Goal: Information Seeking & Learning: Learn about a topic

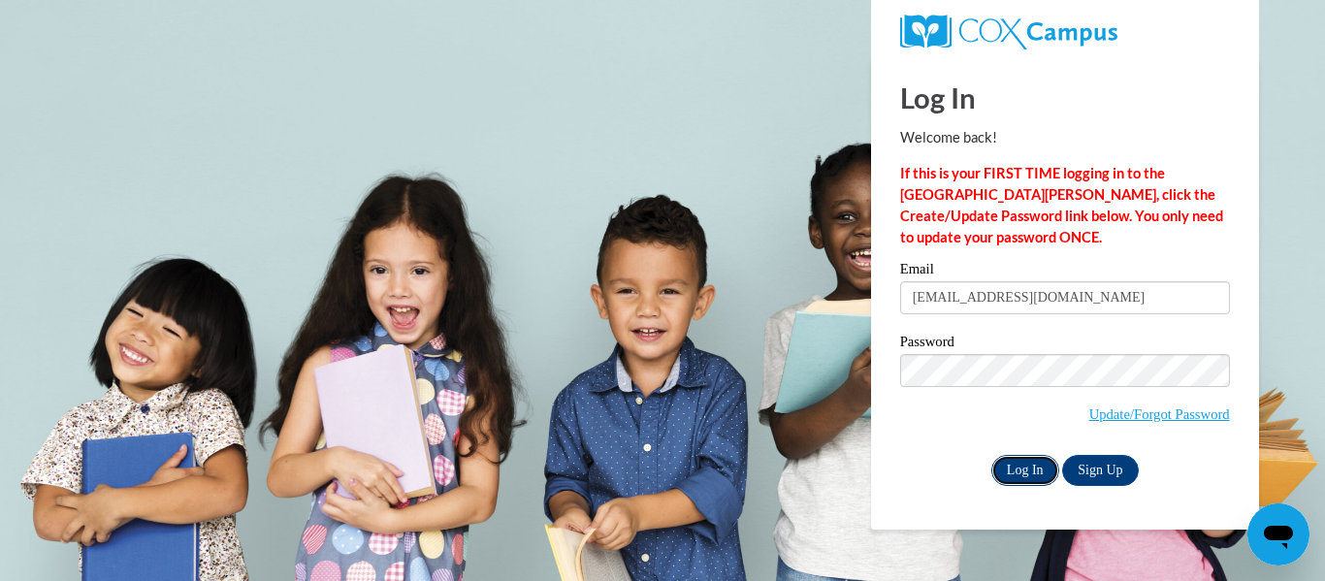
click at [994, 478] on input "Log In" at bounding box center [1025, 470] width 68 height 31
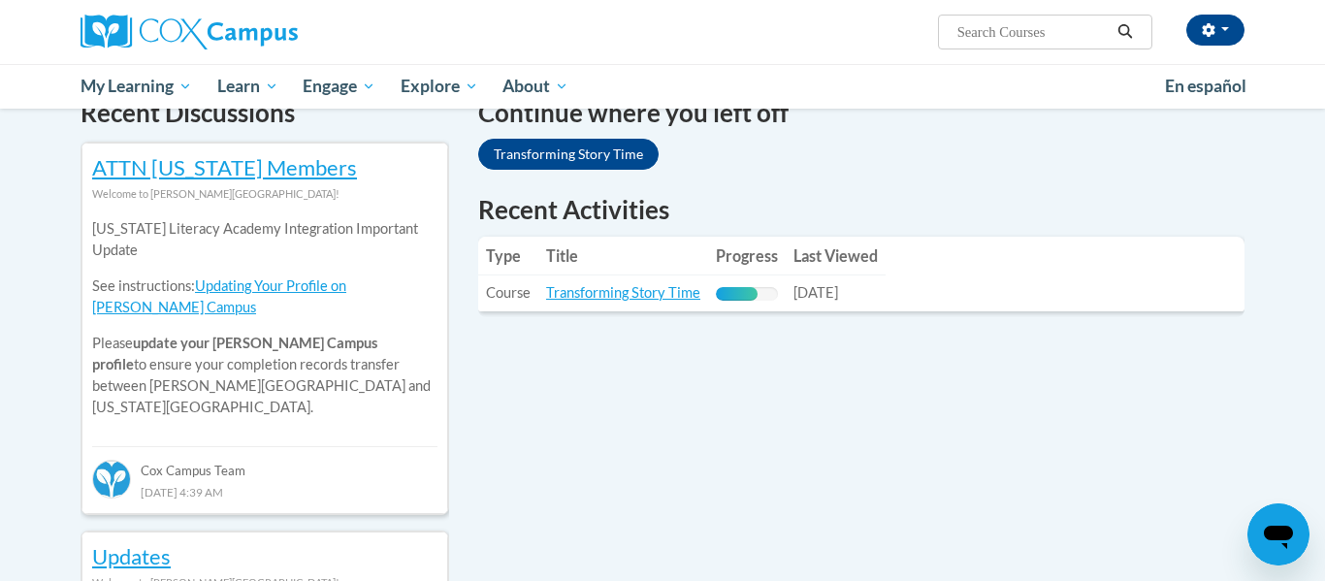
scroll to position [625, 0]
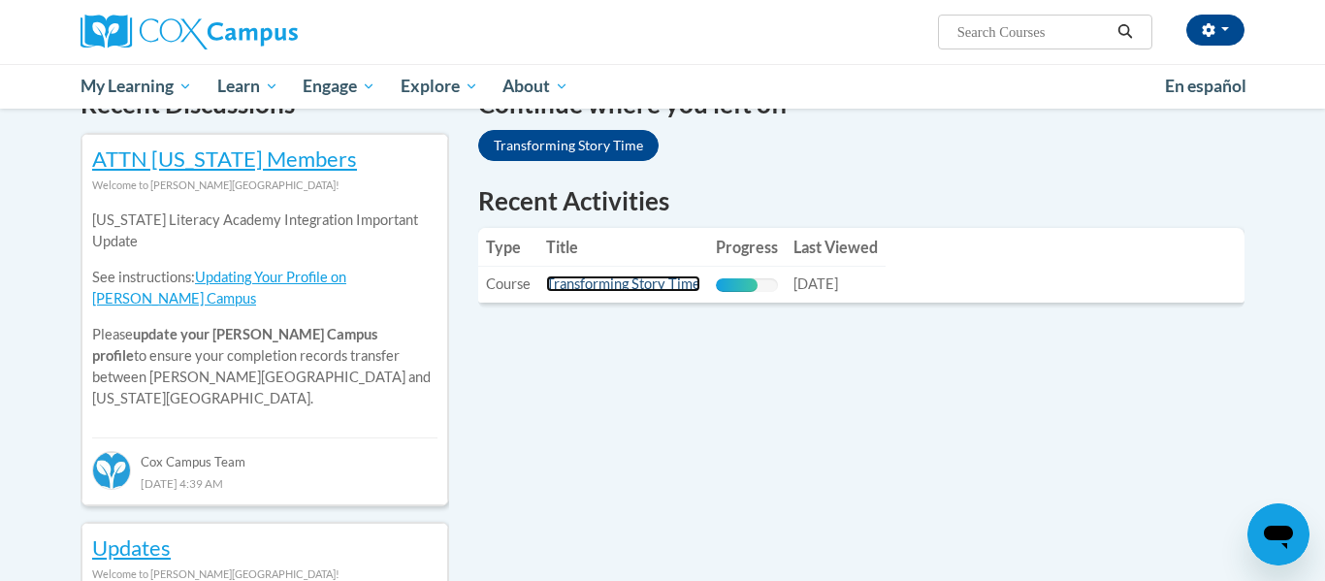
click at [614, 285] on link "Transforming Story Time" at bounding box center [623, 283] width 154 height 16
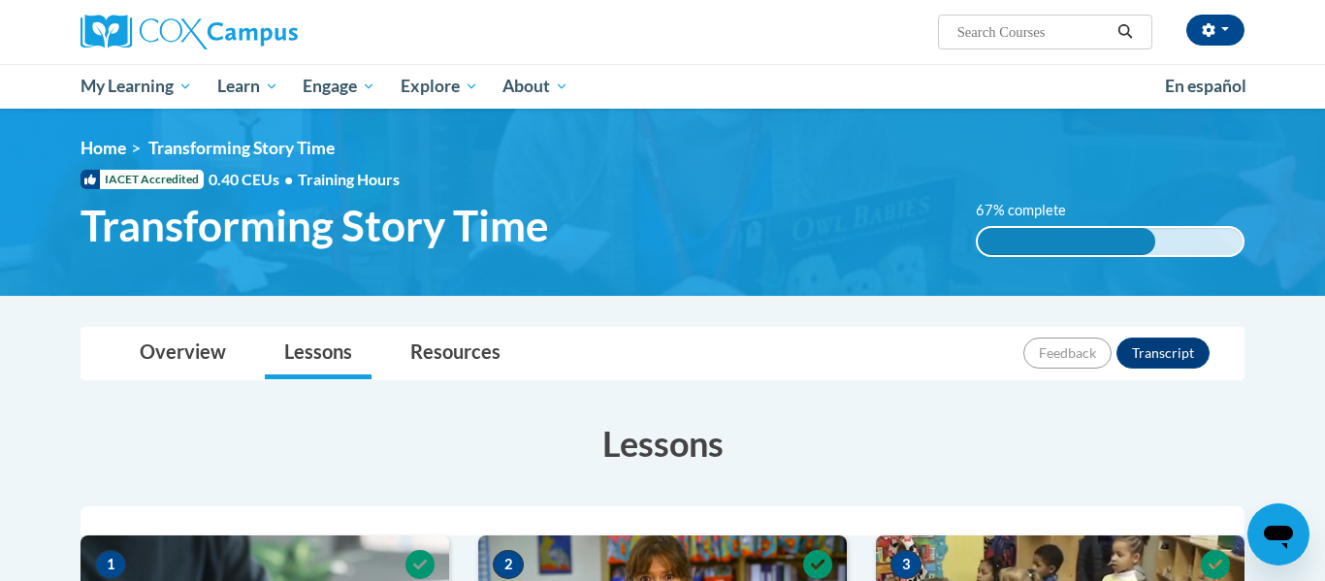
click at [736, 34] on div "Alaina Covert-Offill (America/New_York UTC-04:00) My Profile Inbox My Transcrip…" at bounding box center [861, 24] width 795 height 49
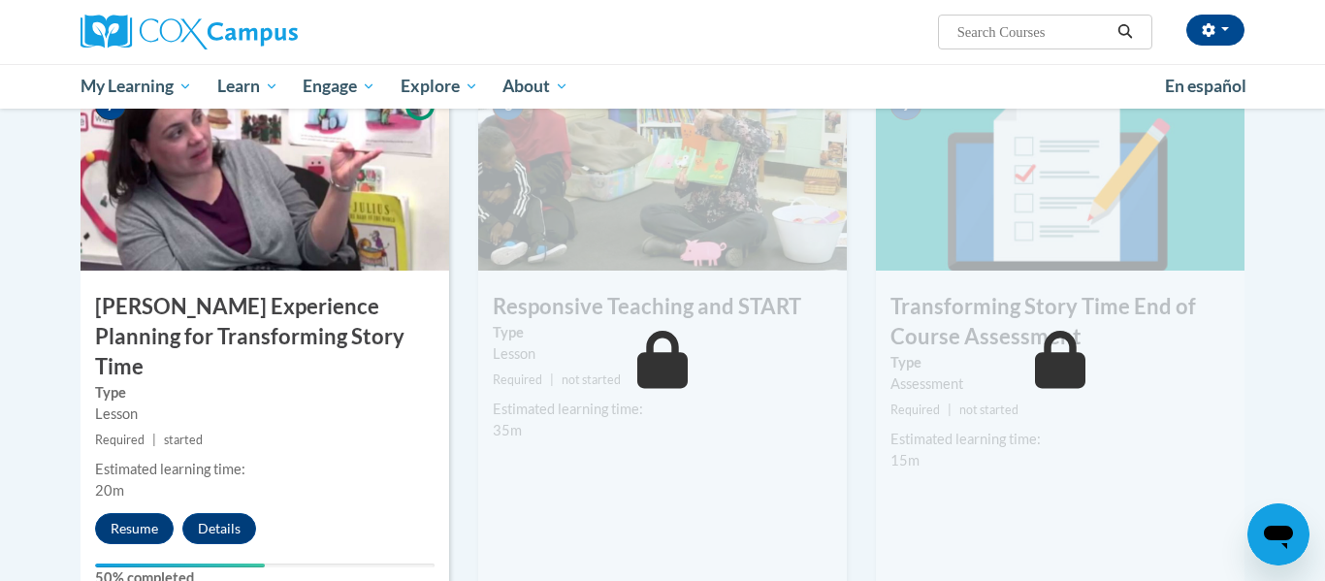
scroll to position [1552, 0]
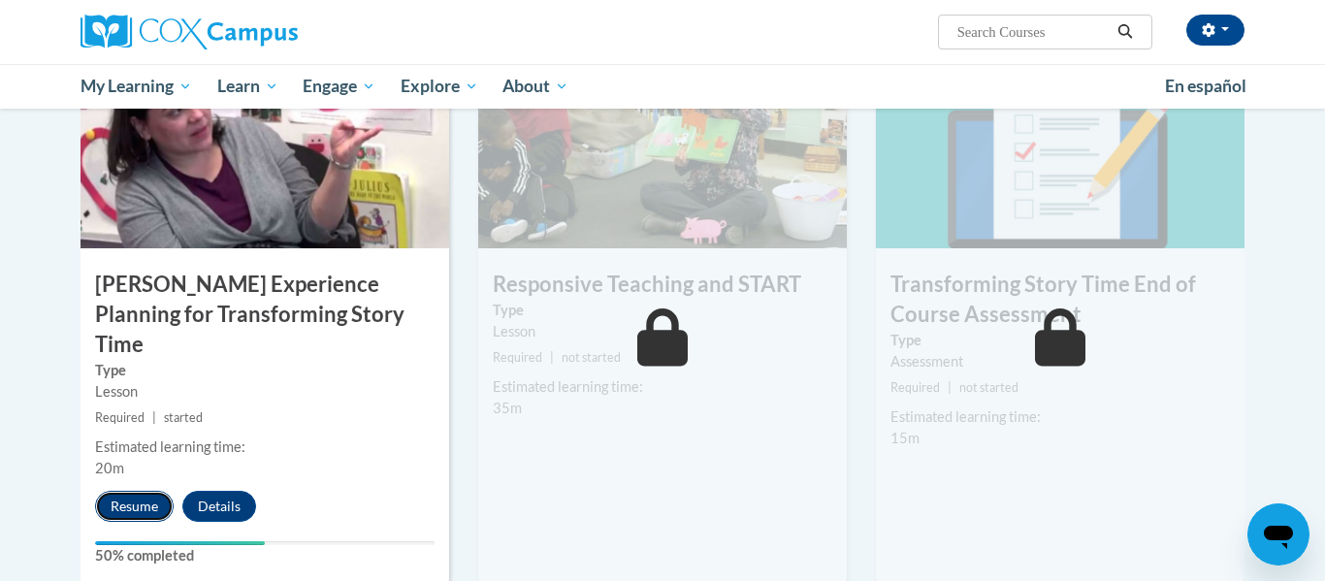
click at [111, 491] on button "Resume" at bounding box center [134, 506] width 79 height 31
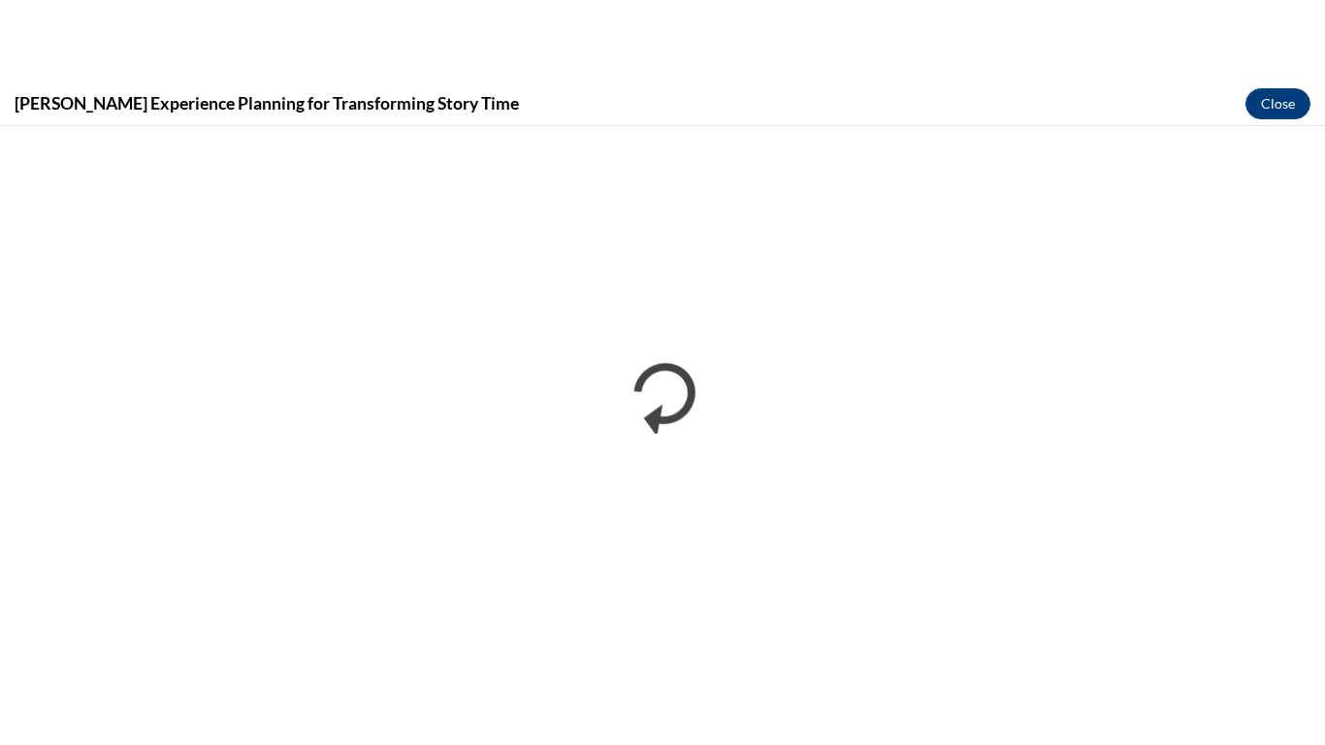
scroll to position [0, 0]
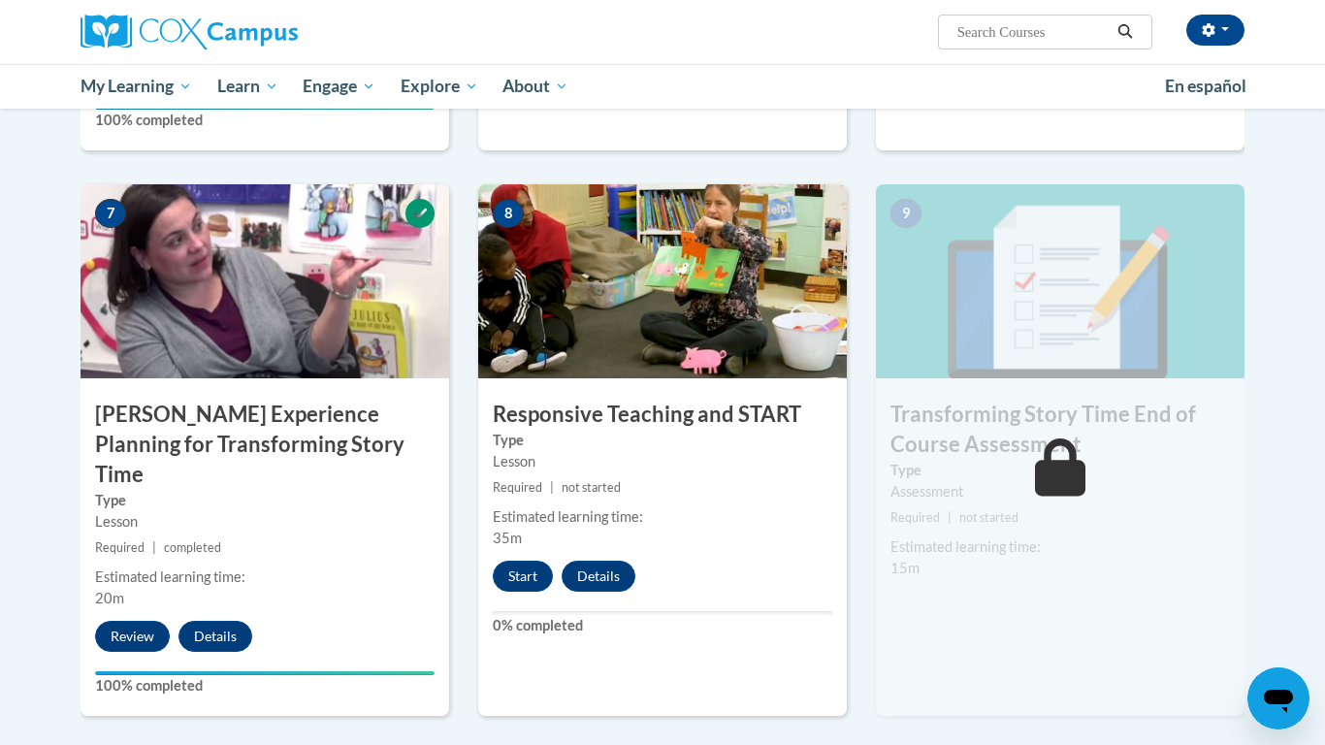
scroll to position [1595, 0]
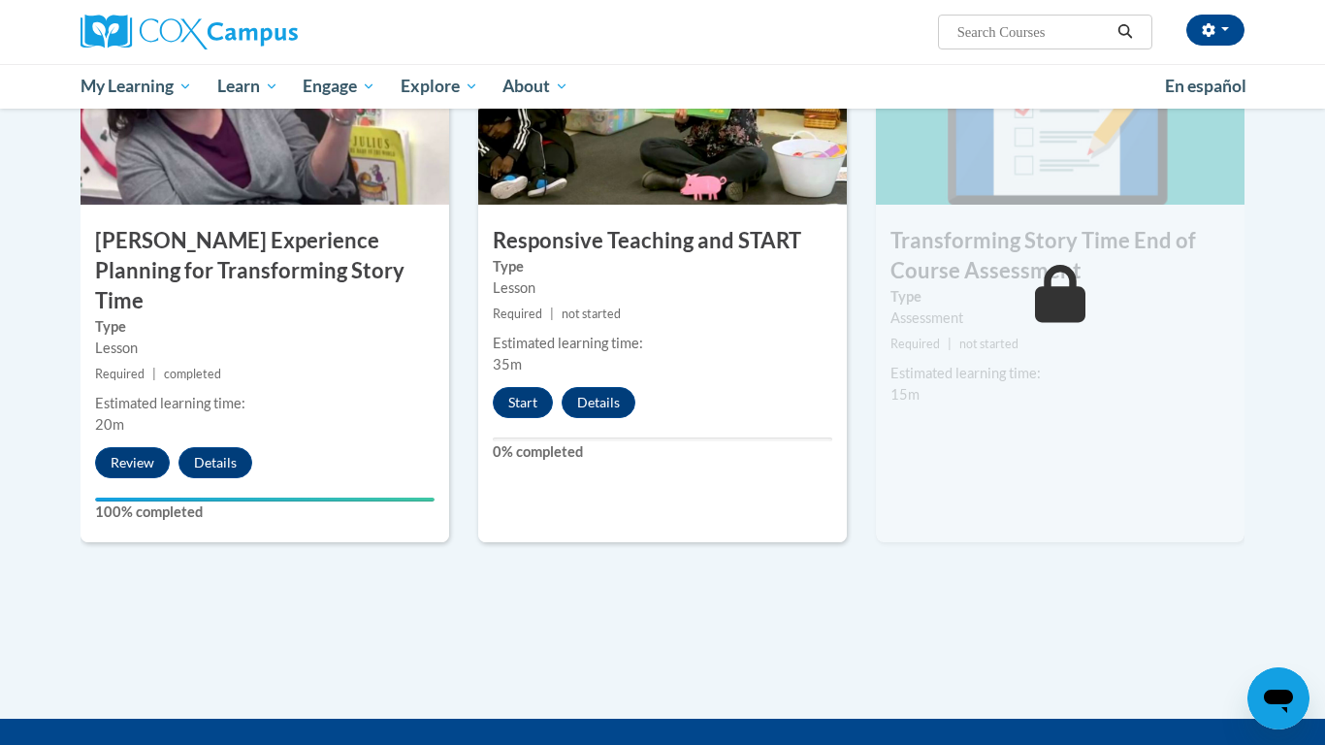
click at [528, 428] on div "8 Responsive Teaching and START Type Lesson Required | not started Estimated le…" at bounding box center [662, 276] width 369 height 531
click at [524, 418] on div "8 Responsive Teaching and START Type Lesson Required | not started Estimated le…" at bounding box center [662, 276] width 369 height 531
click at [508, 372] on div "Estimated learning time: 35m" at bounding box center [662, 354] width 369 height 43
click at [506, 397] on button "Start" at bounding box center [523, 402] width 60 height 31
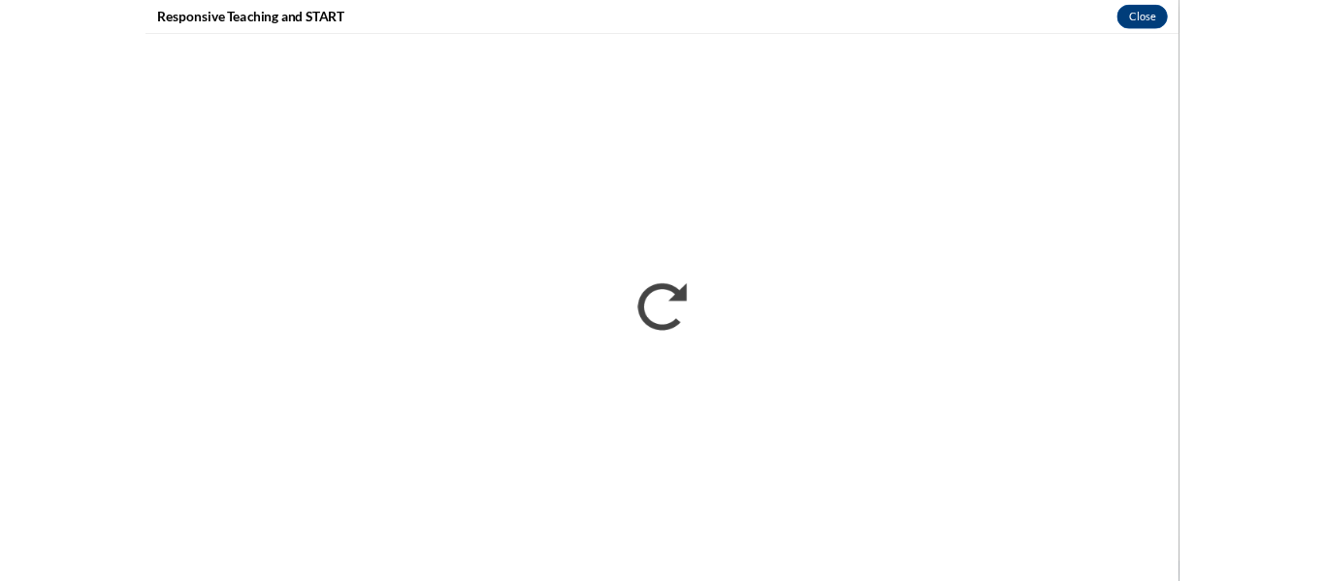
scroll to position [0, 0]
